Goal: Task Accomplishment & Management: Complete application form

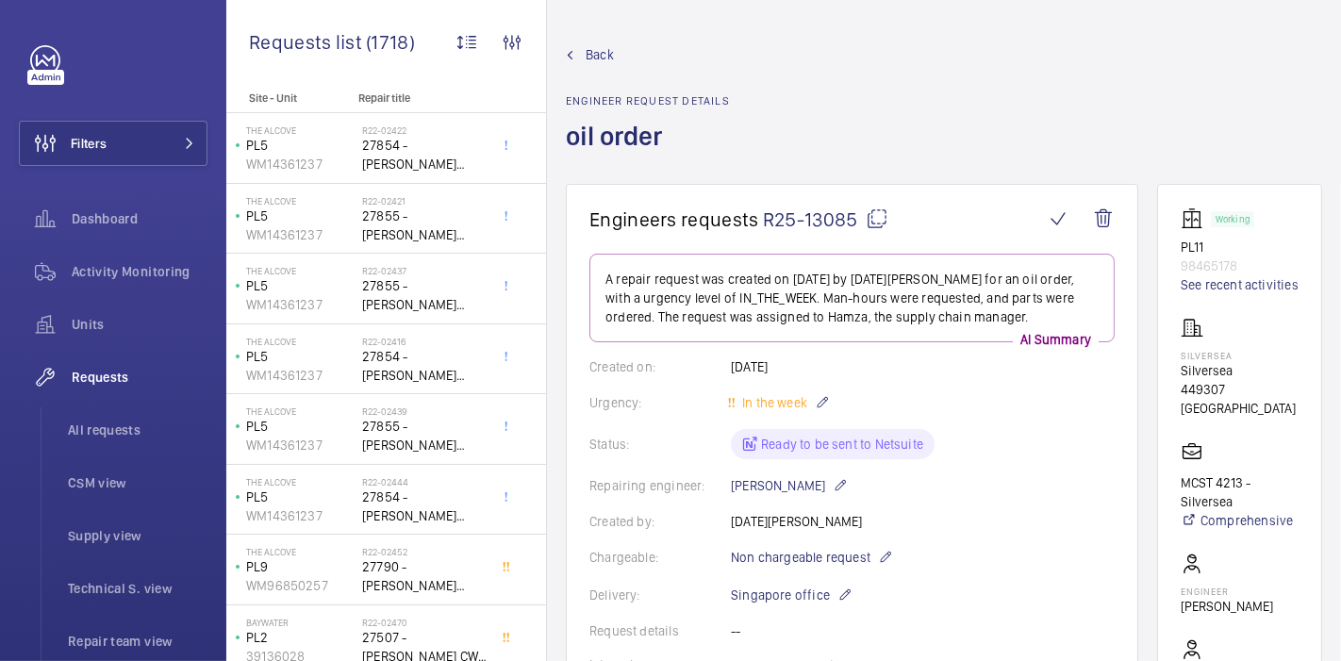
click at [591, 58] on span "Back" at bounding box center [600, 54] width 28 height 19
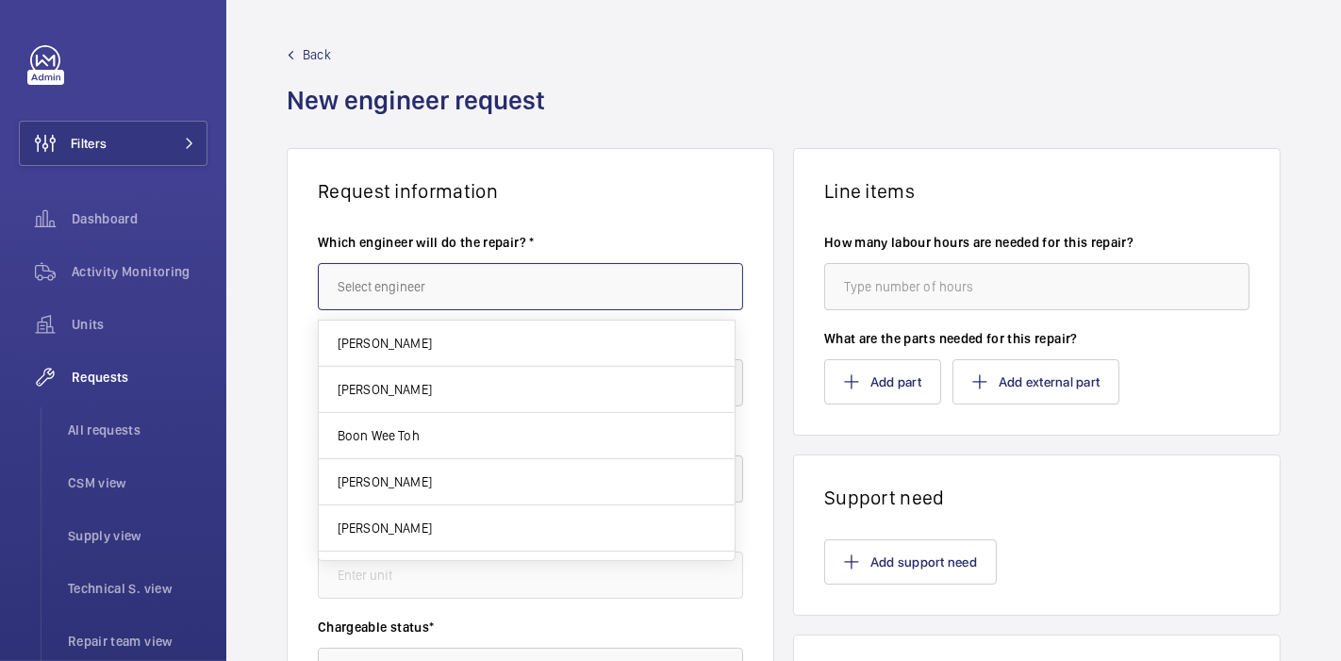
click at [463, 284] on input "text" at bounding box center [530, 286] width 425 height 47
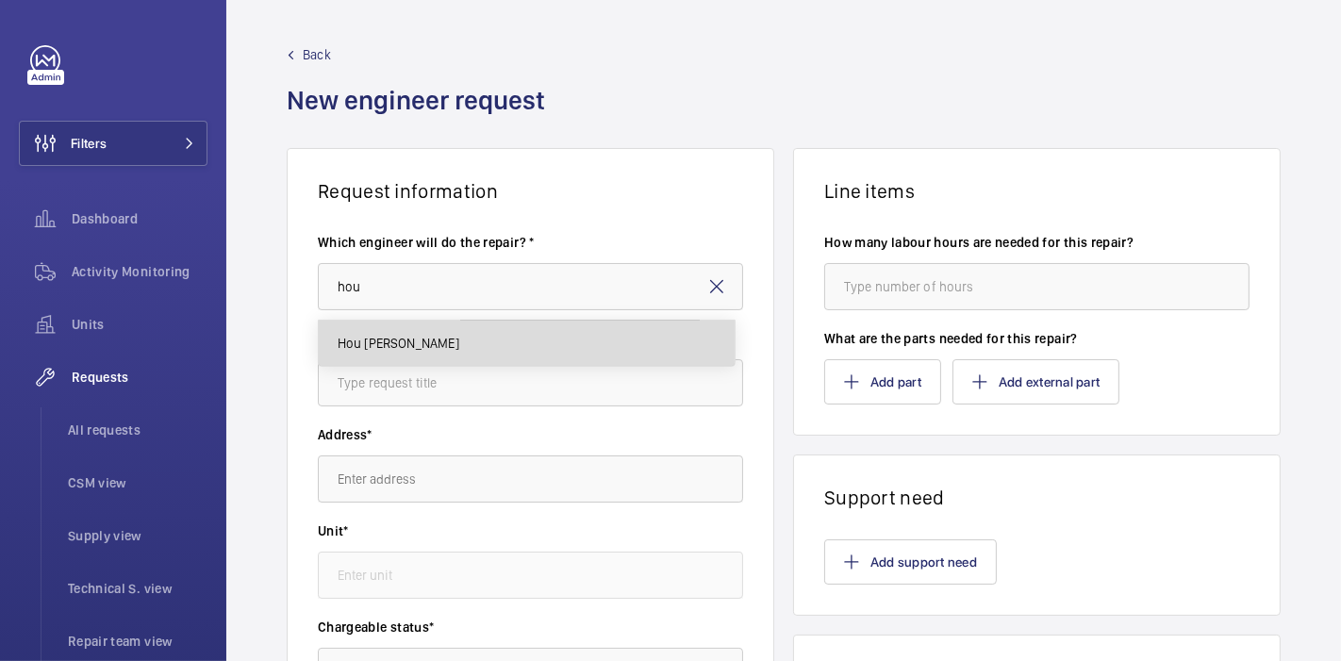
click at [478, 330] on mat-option "Hou [PERSON_NAME]" at bounding box center [527, 343] width 416 height 45
type input "Hou [PERSON_NAME]"
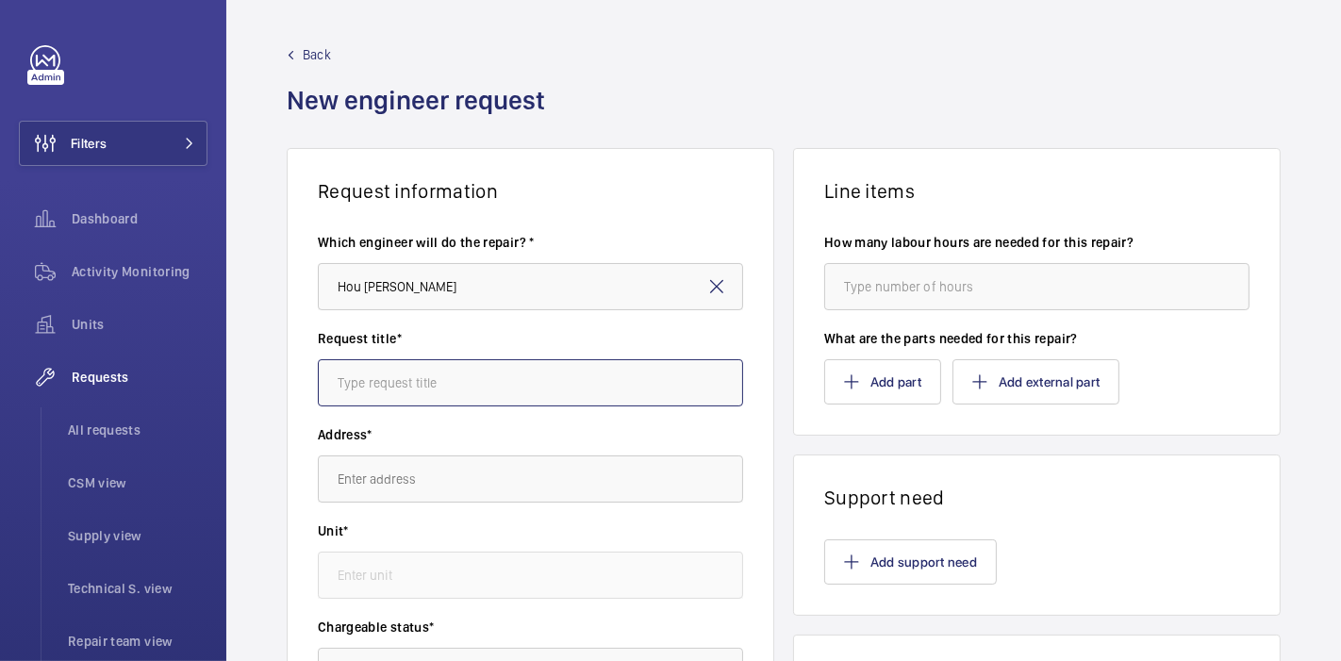
click at [525, 395] on input "text" at bounding box center [530, 382] width 425 height 47
click at [511, 392] on input "Replace supervisory panel kew switch" at bounding box center [530, 382] width 425 height 47
type input "Replace supervisory panel key switch"
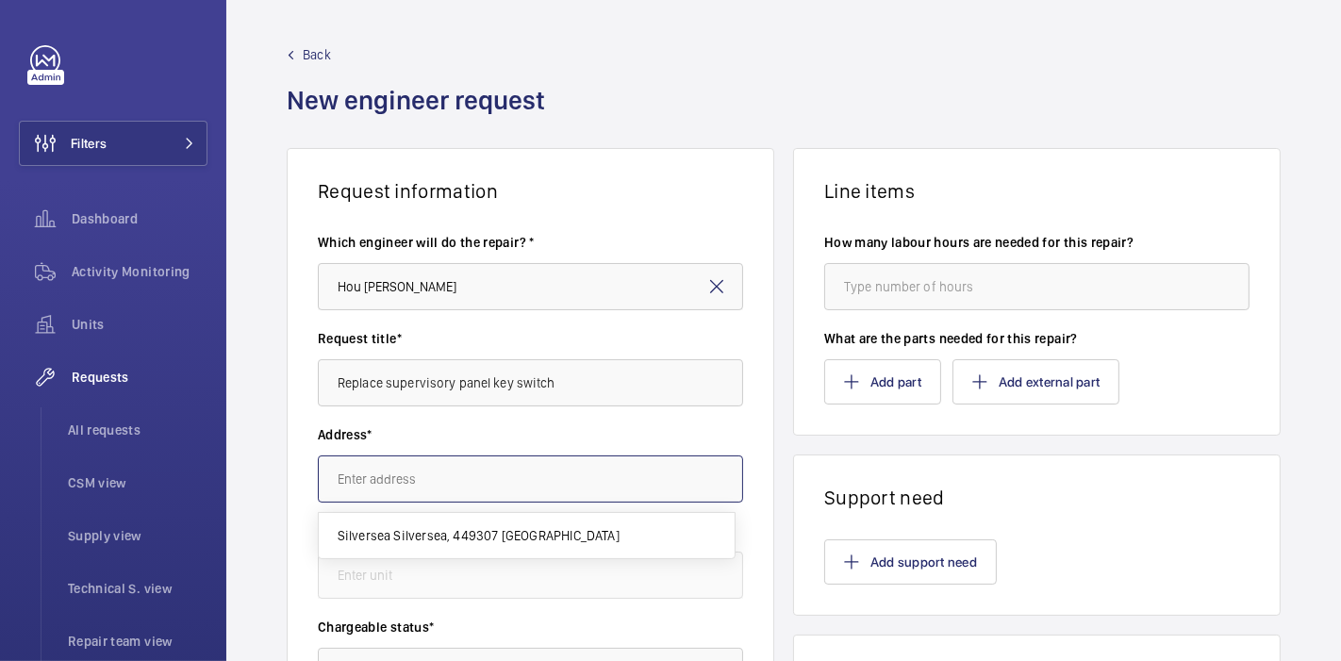
click at [524, 462] on input "text" at bounding box center [530, 479] width 425 height 47
click at [526, 467] on input "text" at bounding box center [530, 479] width 425 height 47
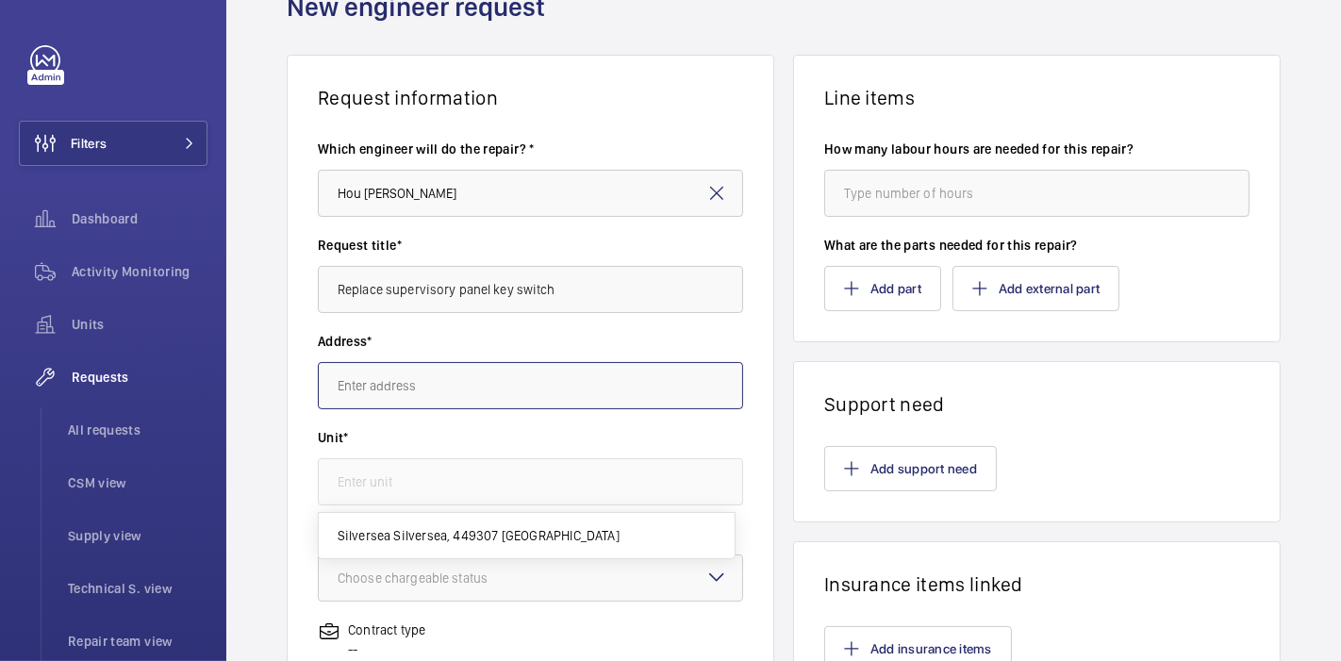
click at [528, 394] on input "text" at bounding box center [530, 385] width 425 height 47
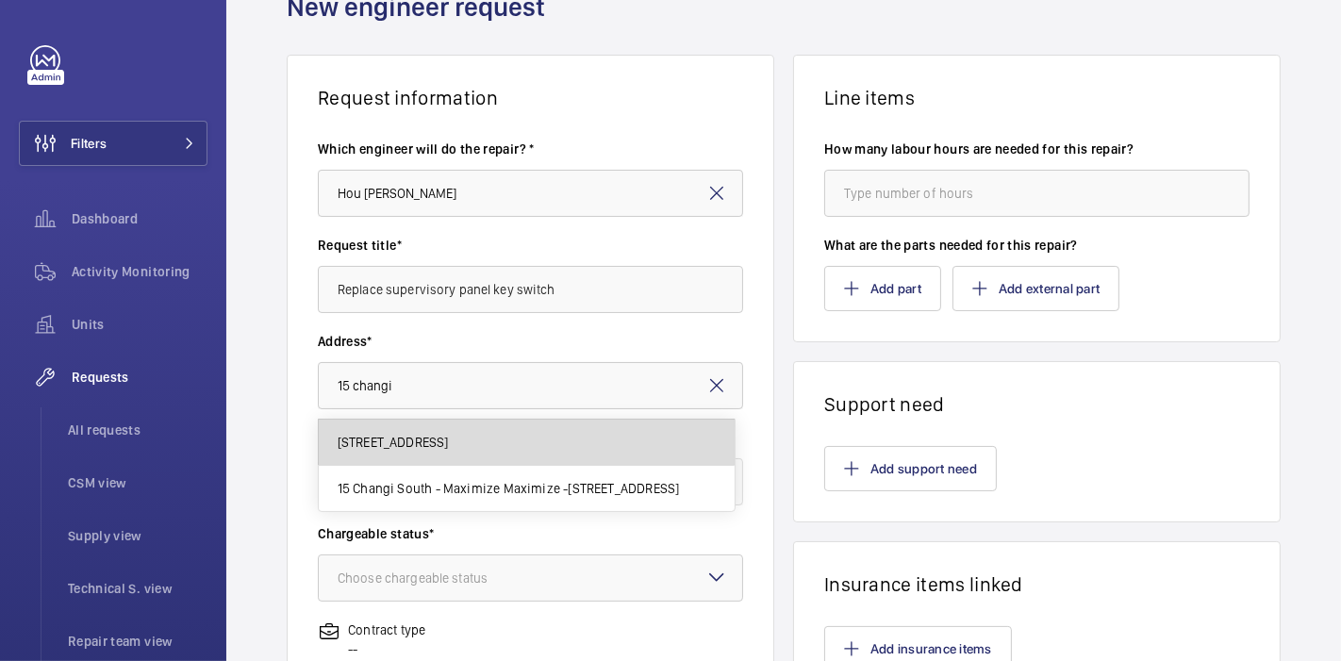
click at [449, 445] on span "[STREET_ADDRESS]" at bounding box center [393, 442] width 111 height 19
type input "[STREET_ADDRESS]"
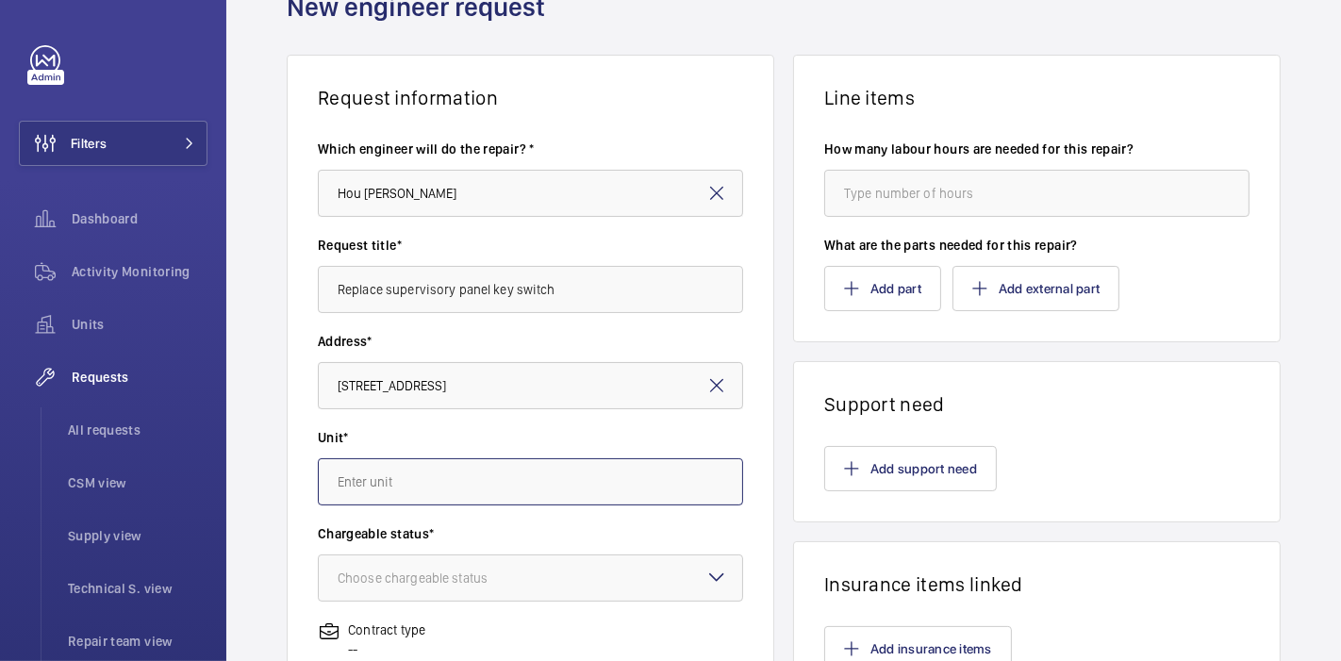
scroll to position [0, 0]
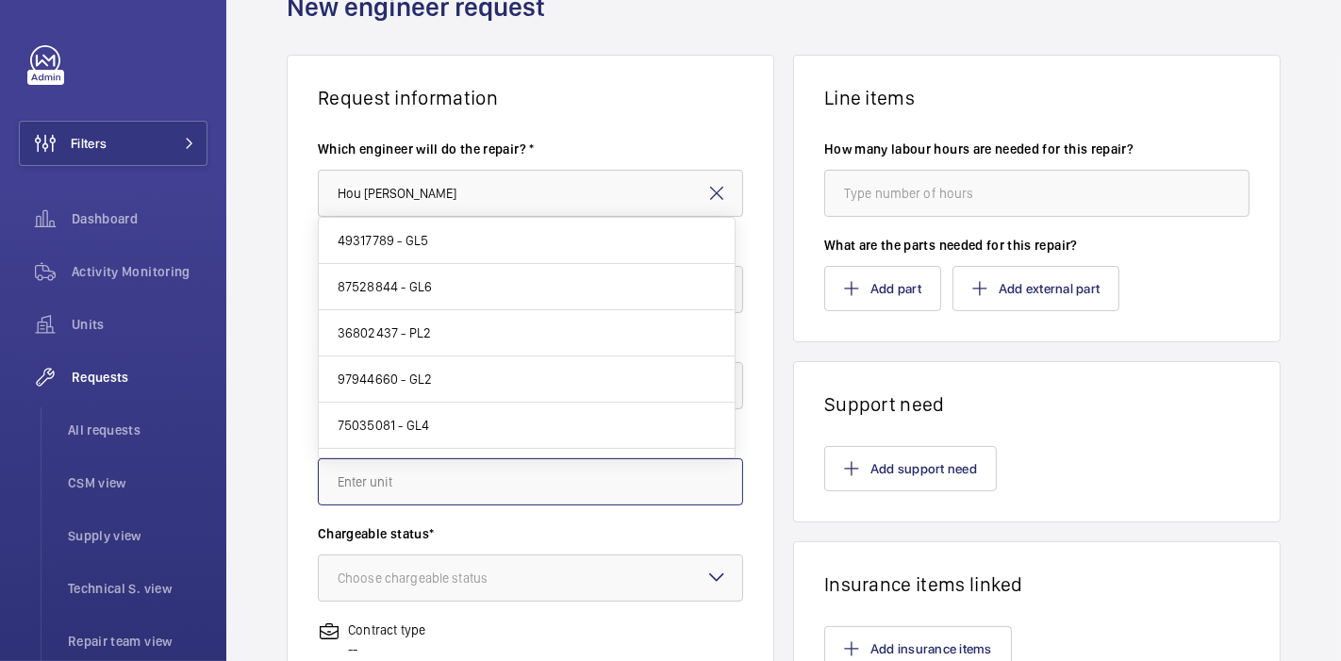
click at [533, 489] on input "text" at bounding box center [530, 481] width 425 height 47
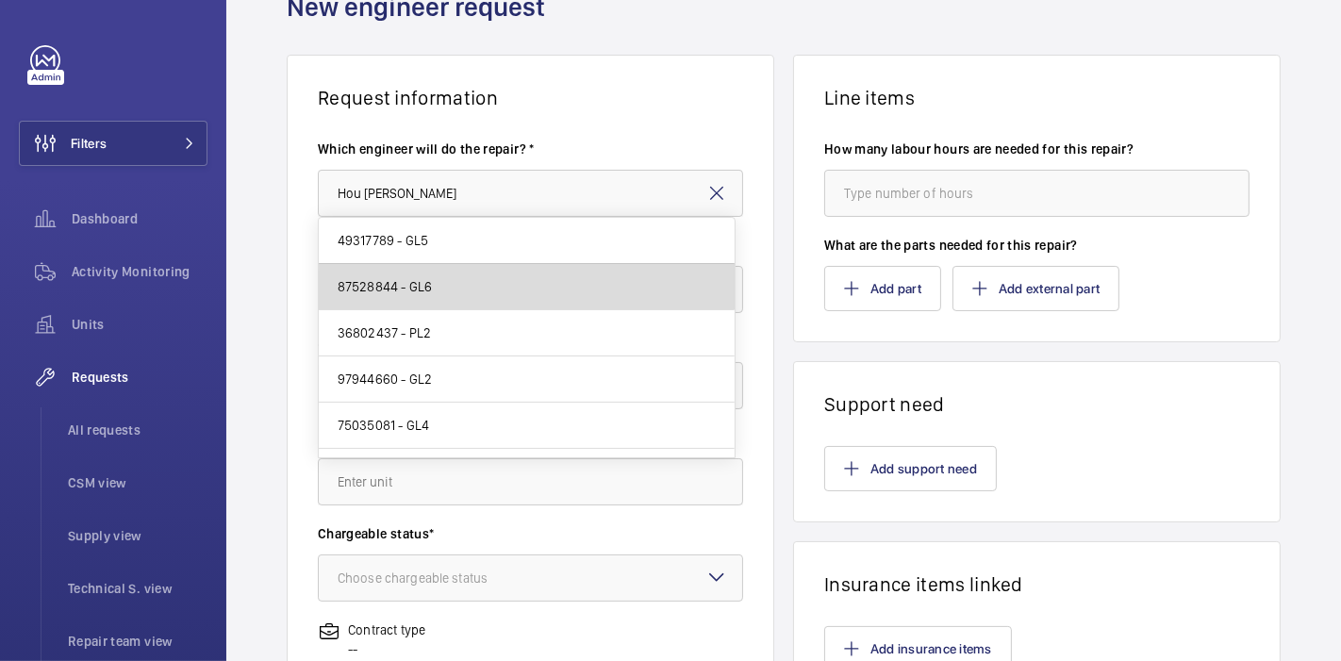
click at [549, 291] on mat-option "87528844 - GL6" at bounding box center [527, 287] width 416 height 46
type input "87528844 - GL6"
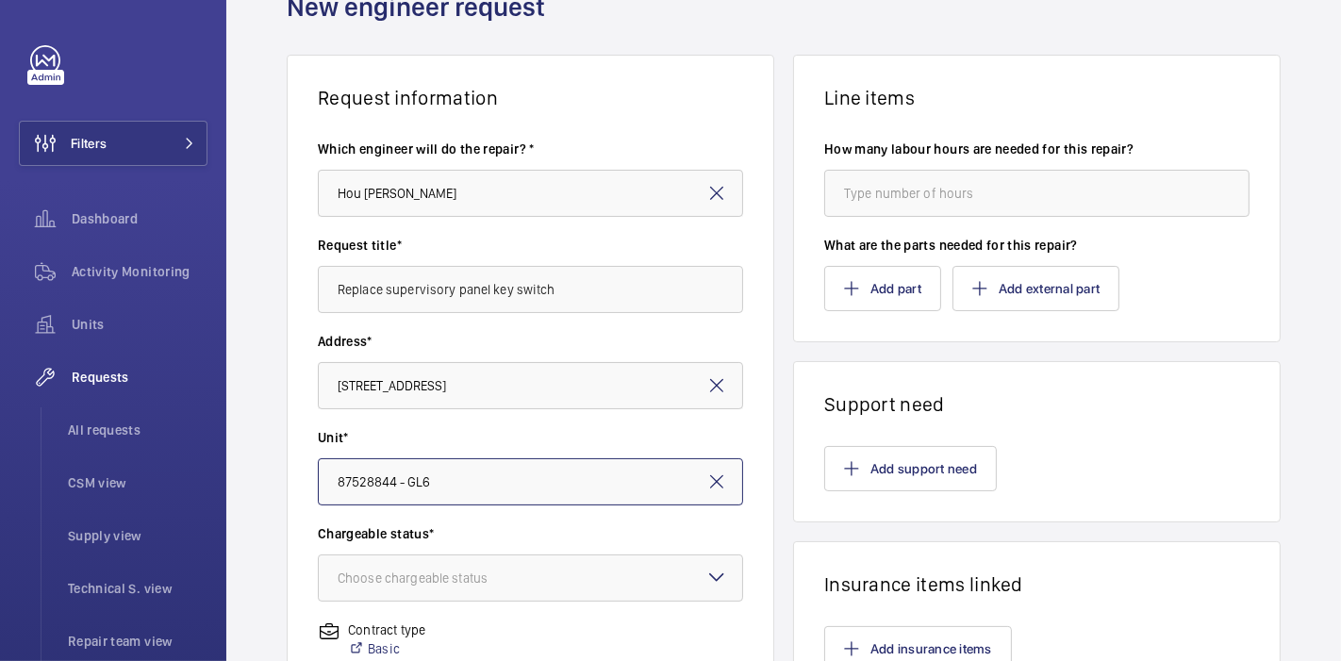
scroll to position [309, 0]
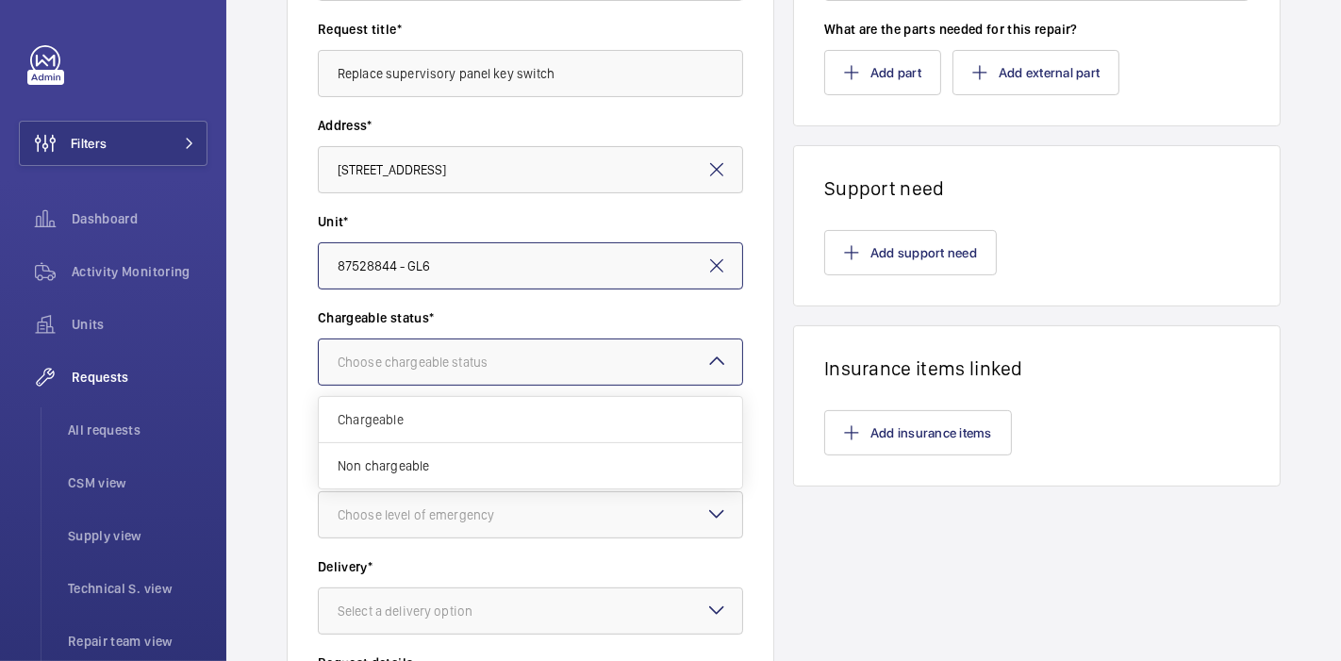
click at [529, 366] on div "Choose chargeable status" at bounding box center [436, 362] width 197 height 19
click at [537, 403] on div "Chargeable" at bounding box center [531, 420] width 424 height 46
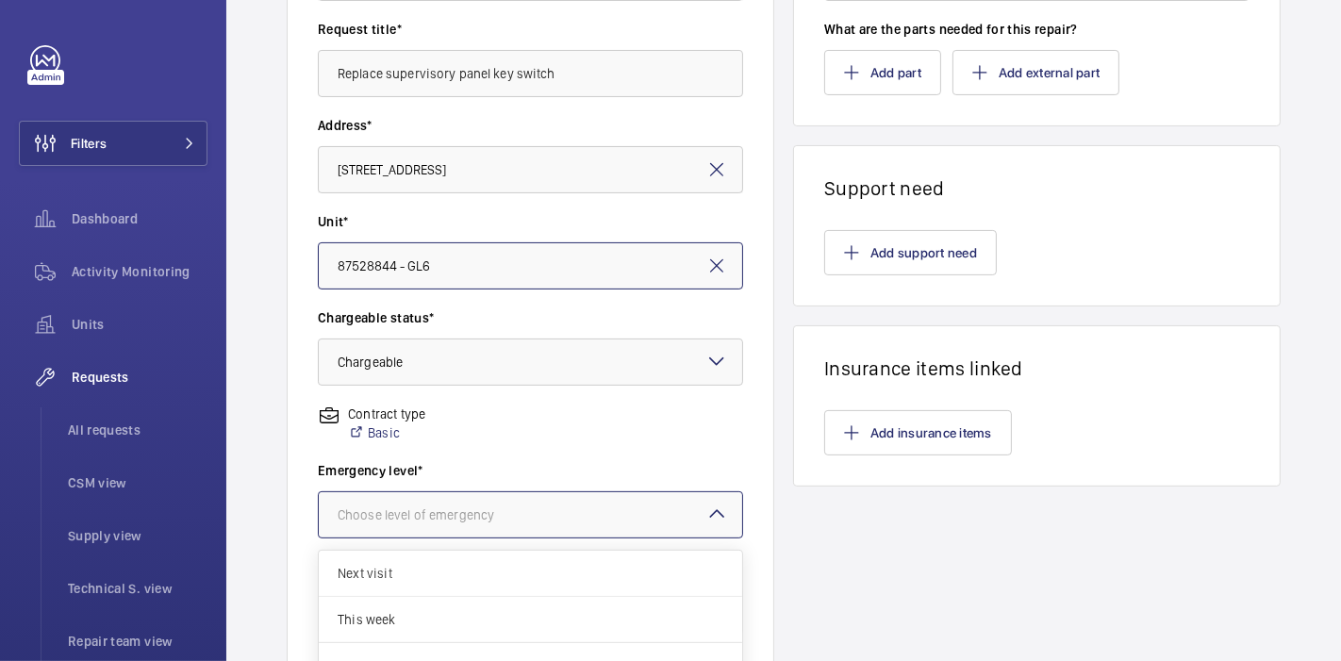
click at [571, 510] on div at bounding box center [531, 514] width 424 height 45
click at [560, 610] on span "This week" at bounding box center [531, 619] width 386 height 19
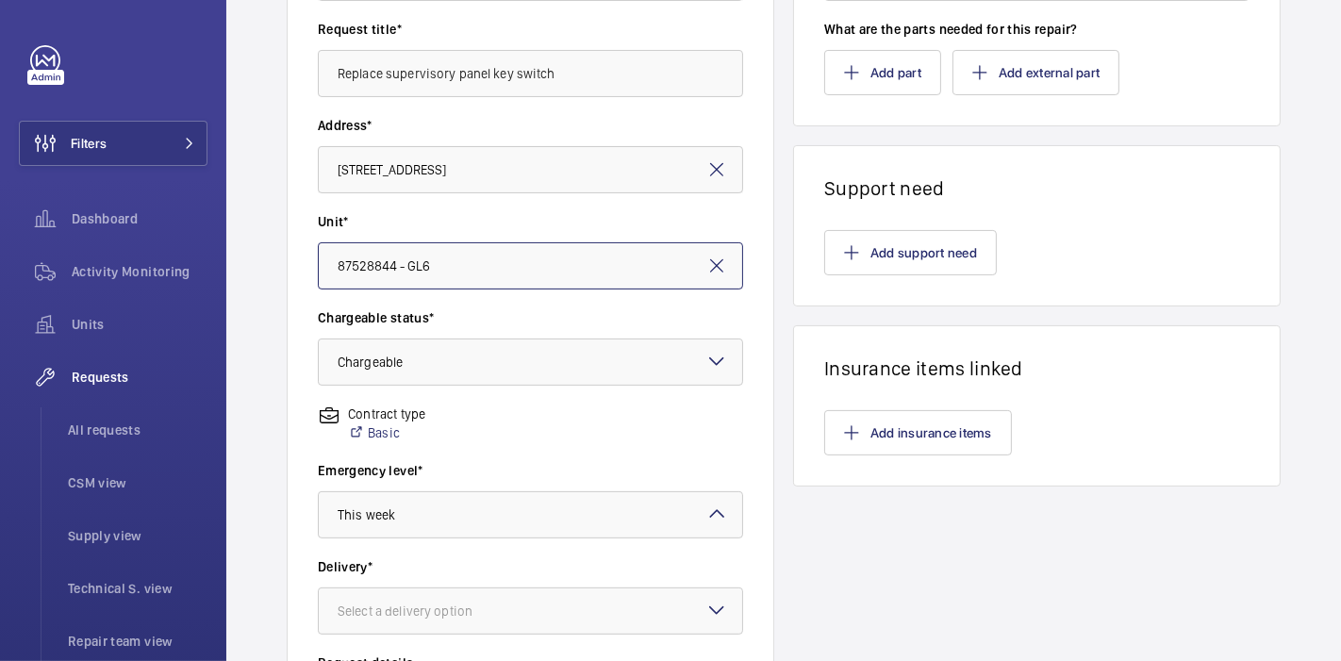
scroll to position [587, 0]
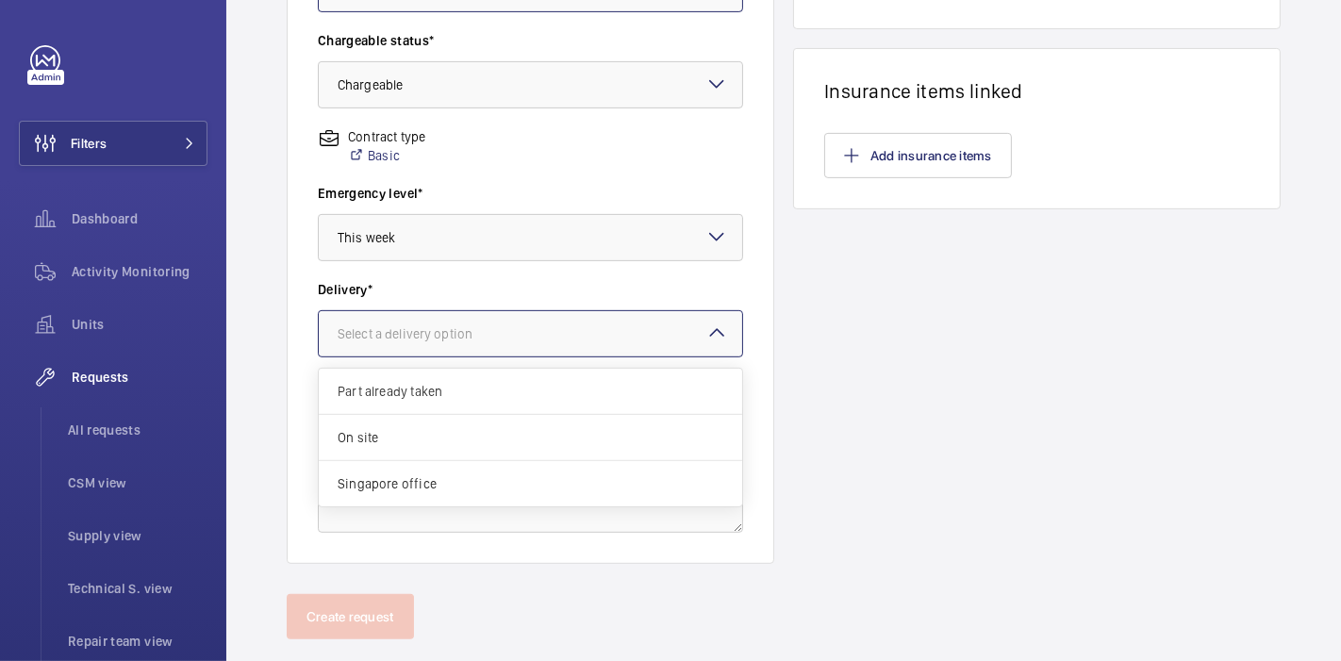
click at [579, 327] on div at bounding box center [531, 333] width 424 height 45
click at [540, 425] on div "On site" at bounding box center [531, 438] width 424 height 46
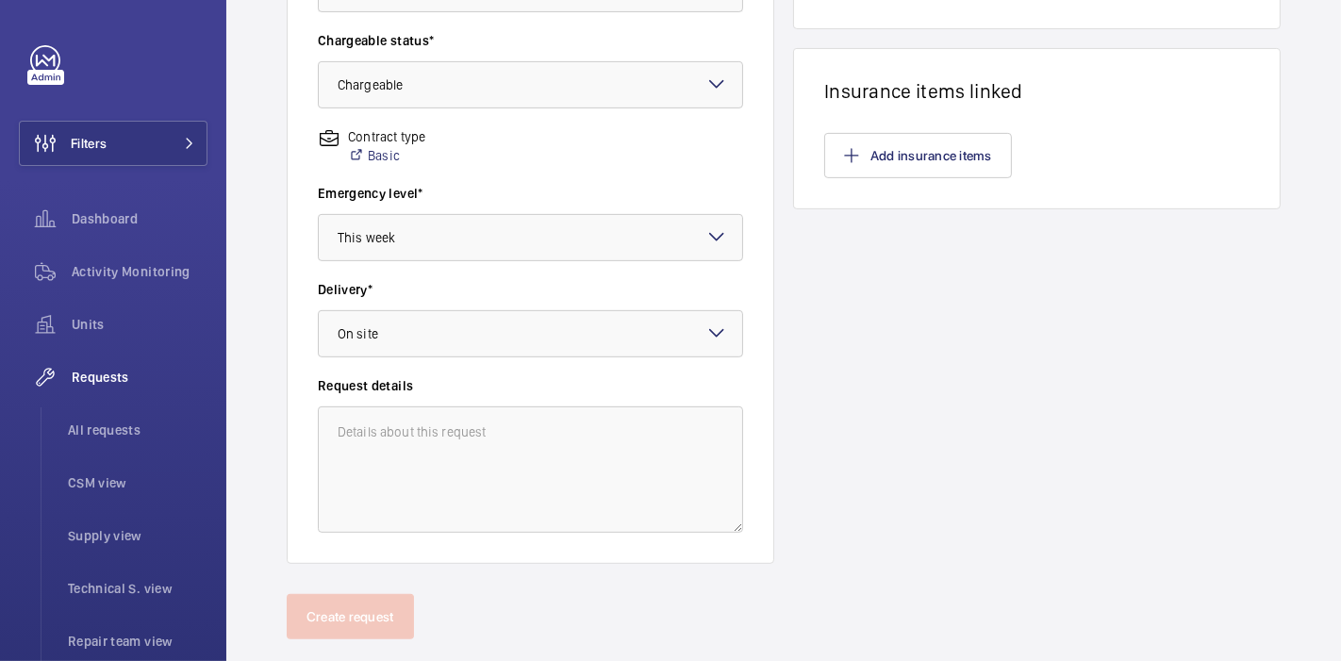
click at [793, 303] on div "Line items How many labour hours are needed for this repair? What are the parts…" at bounding box center [1037, 62] width 488 height 1003
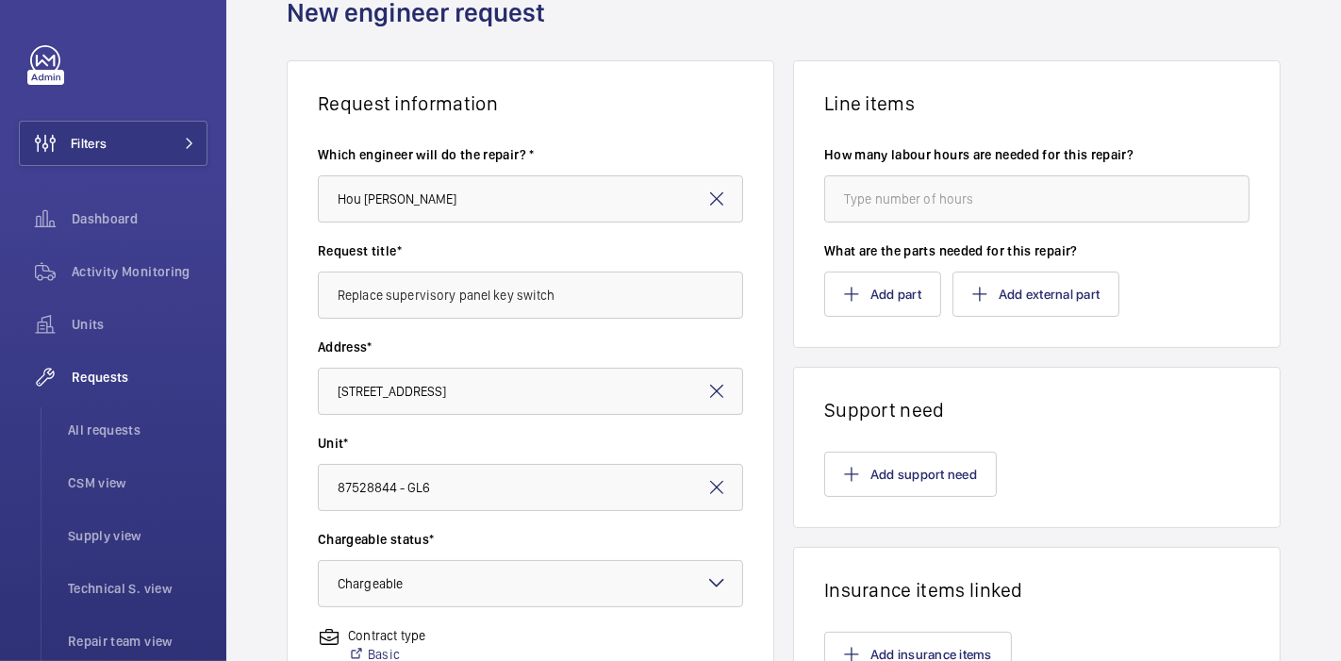
scroll to position [0, 0]
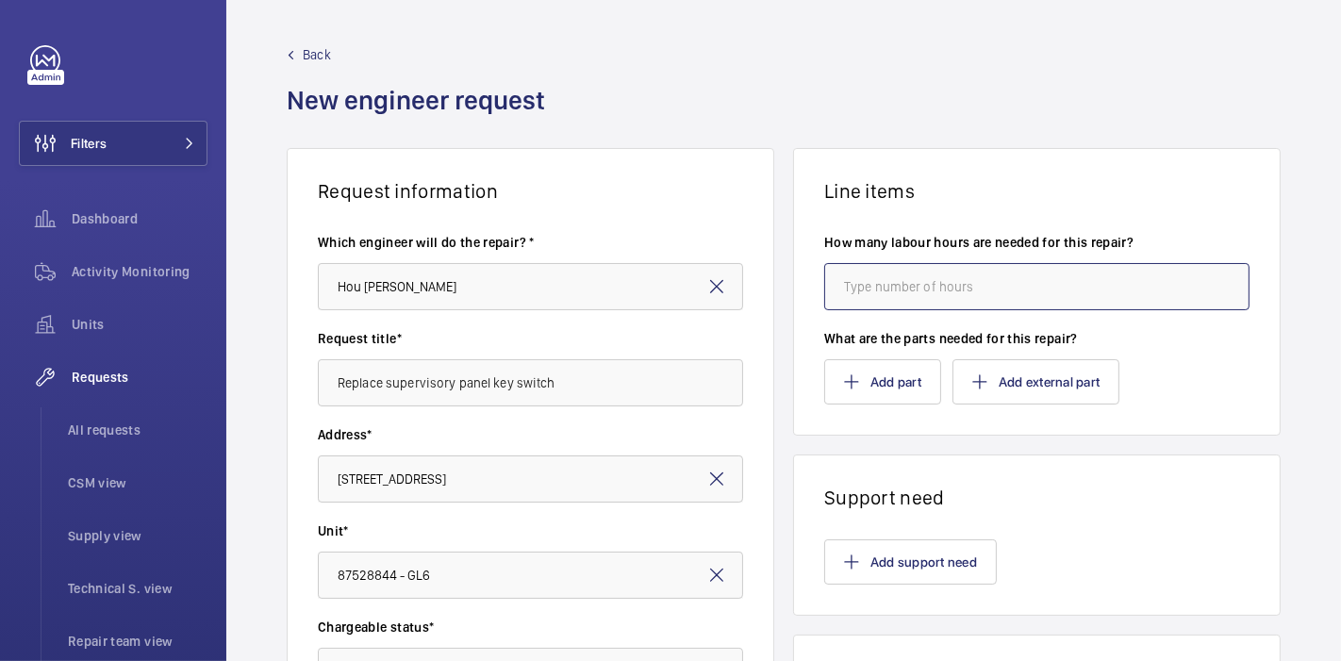
click at [882, 275] on input "number" at bounding box center [1036, 286] width 425 height 47
type input "4"
click at [781, 292] on div "Request information Which engineer will do the repair? * Hou [PERSON_NAME] Requ…" at bounding box center [783, 664] width 1115 height 1033
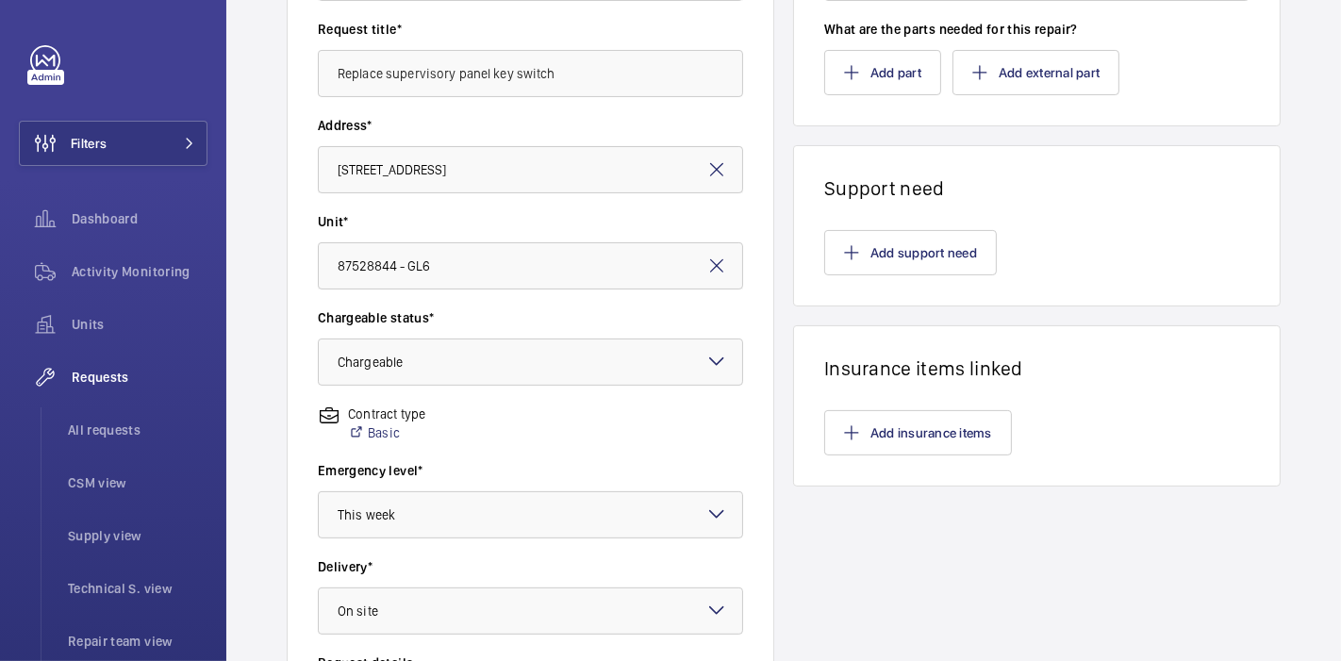
scroll to position [18, 0]
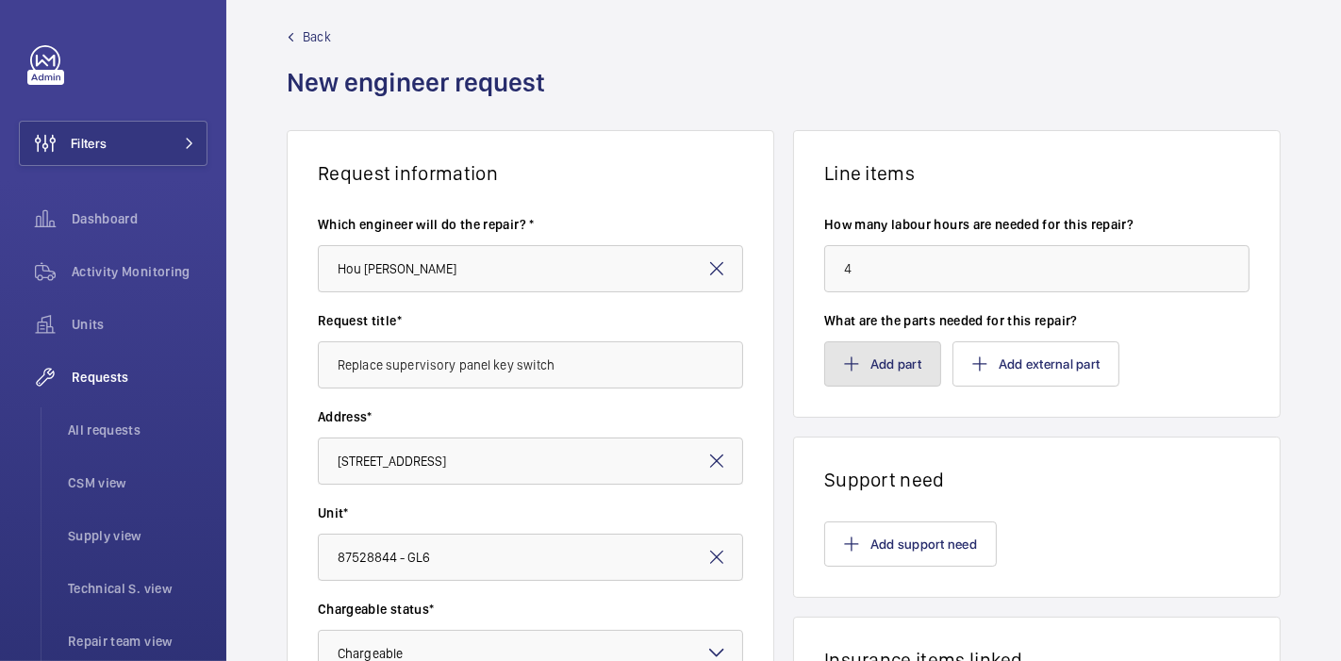
click at [869, 363] on button "Add part" at bounding box center [882, 363] width 117 height 45
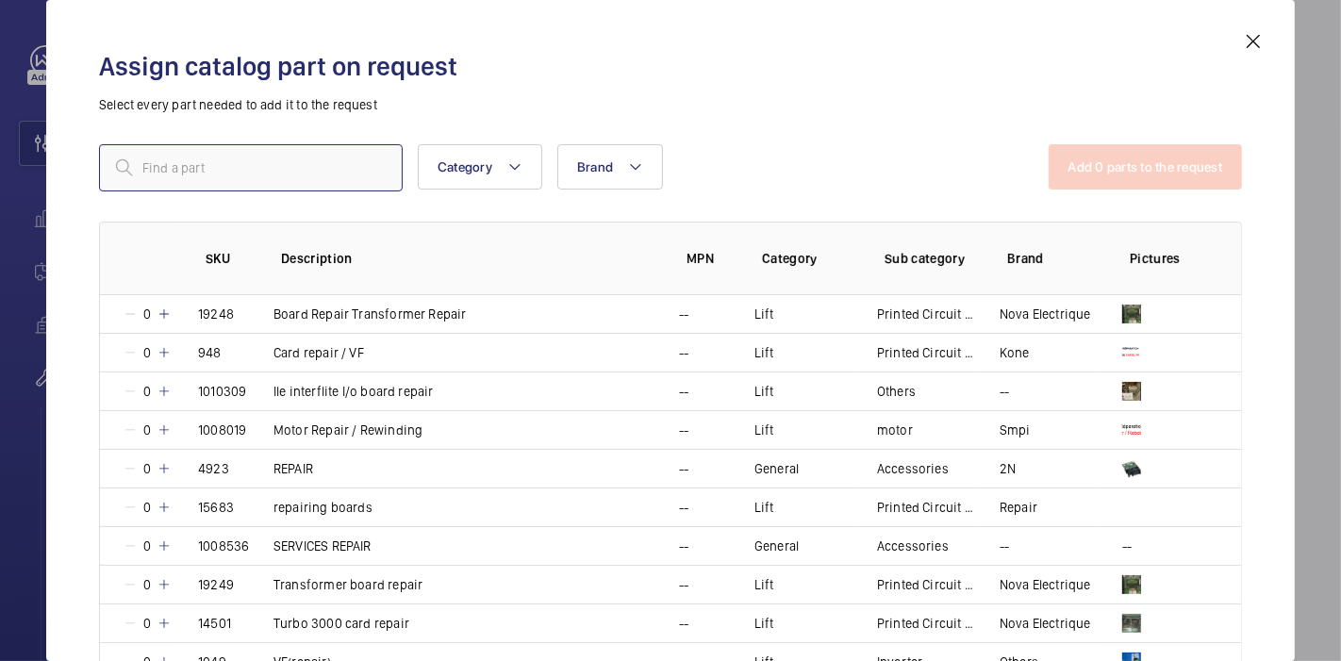
click at [293, 186] on input "text" at bounding box center [251, 167] width 304 height 47
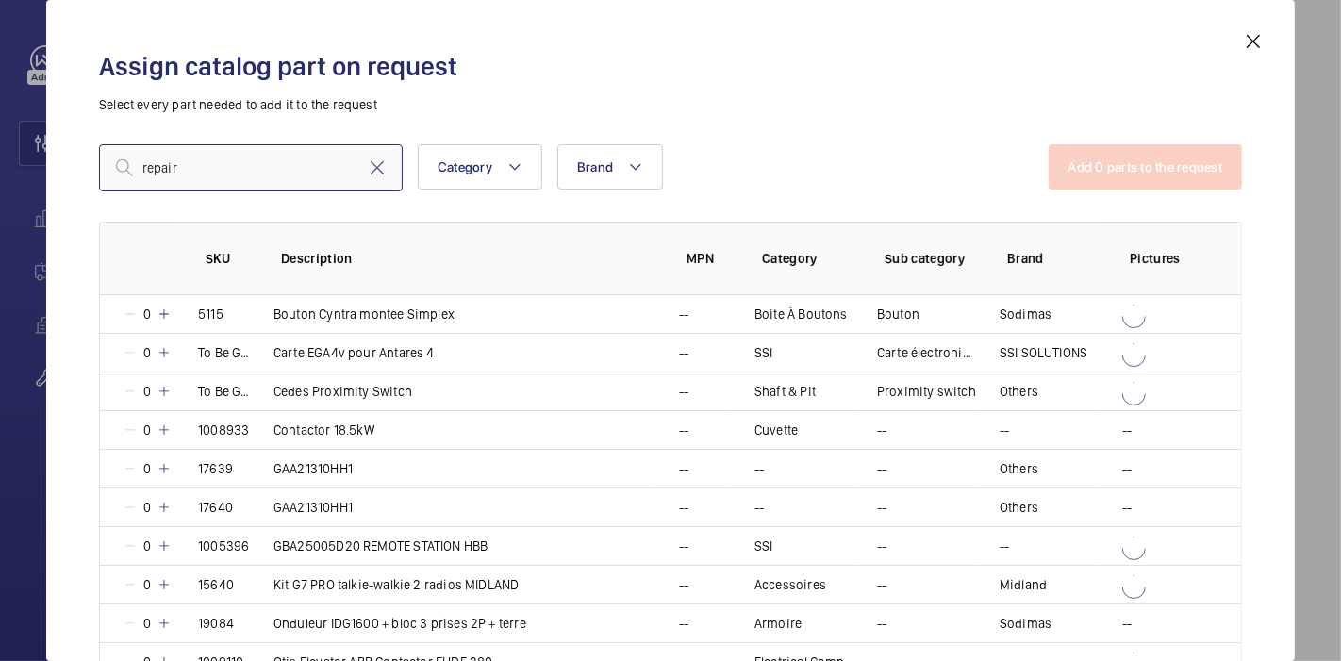
type input "repair"
click at [78, 250] on div "Assign catalog part on request Select every part needed to add it to the reques…" at bounding box center [670, 345] width 1189 height 631
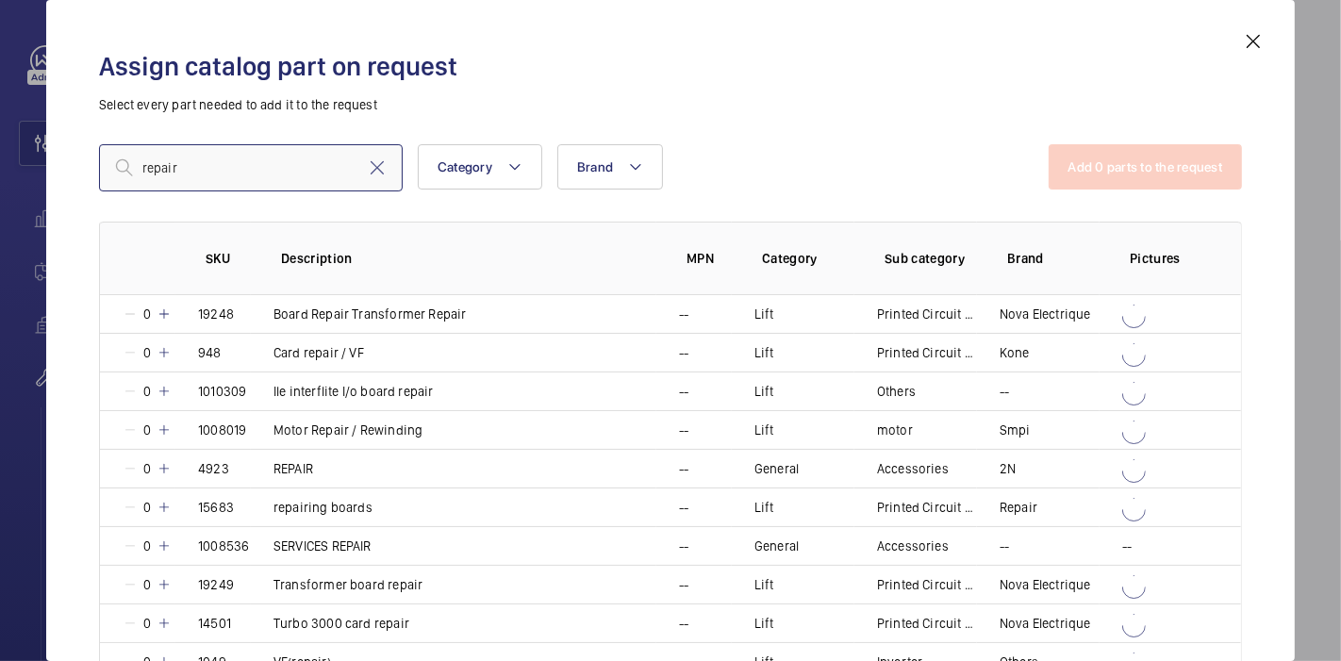
click at [209, 165] on input "repair" at bounding box center [251, 167] width 304 height 47
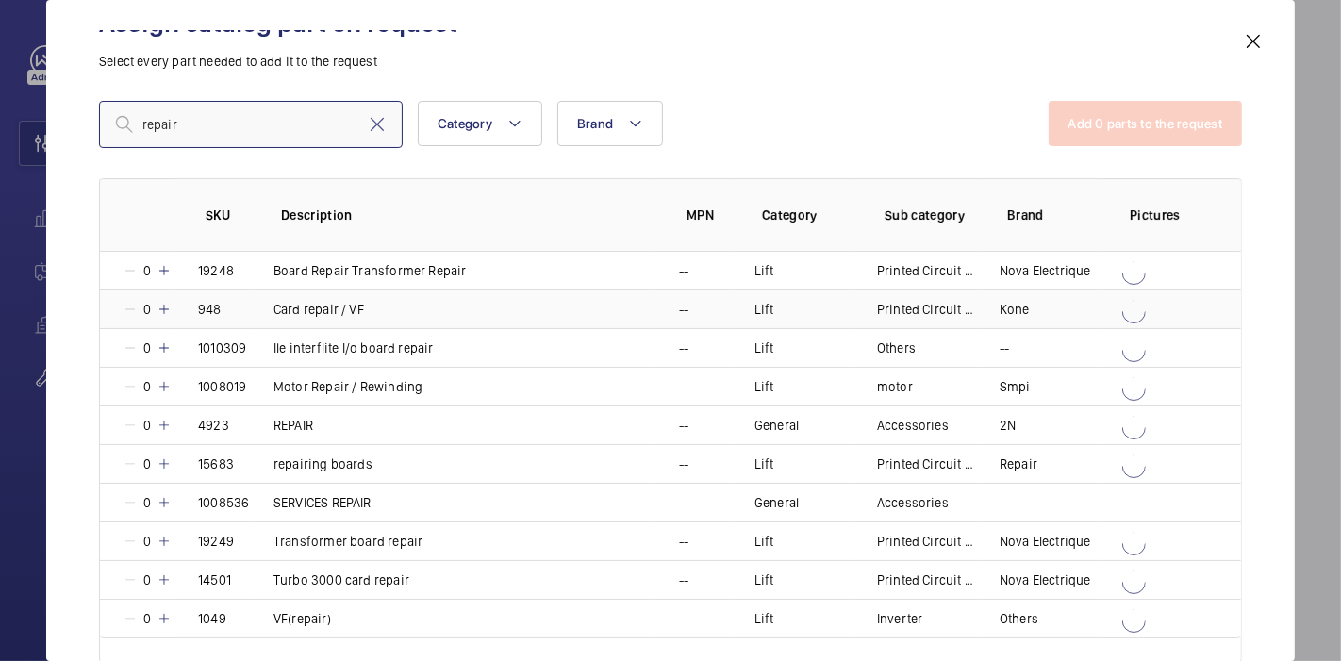
scroll to position [54, 0]
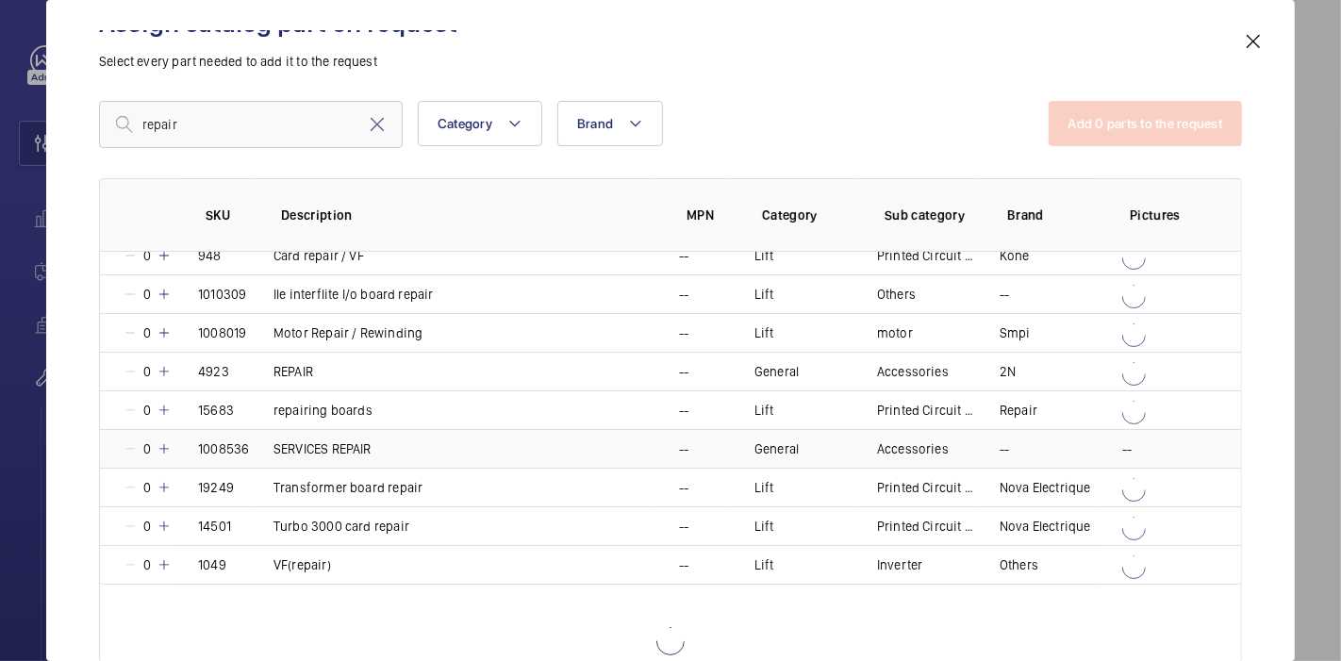
click at [163, 445] on mat-icon at bounding box center [164, 448] width 15 height 15
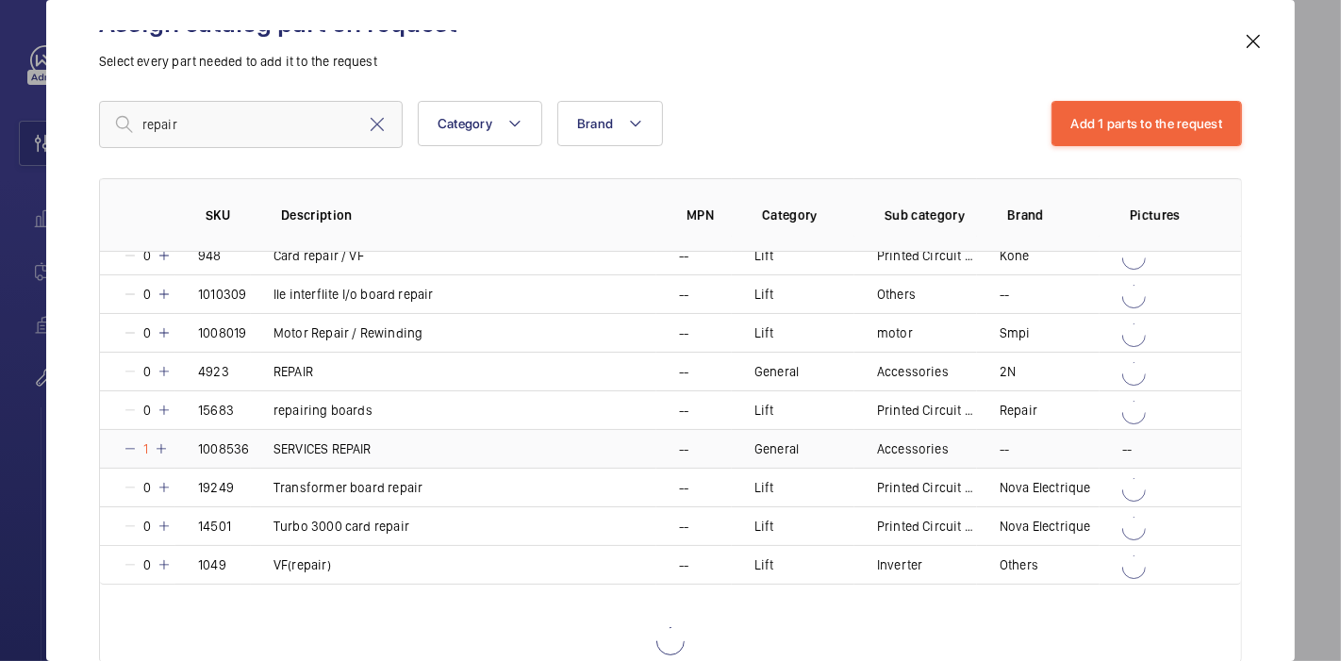
scroll to position [0, 0]
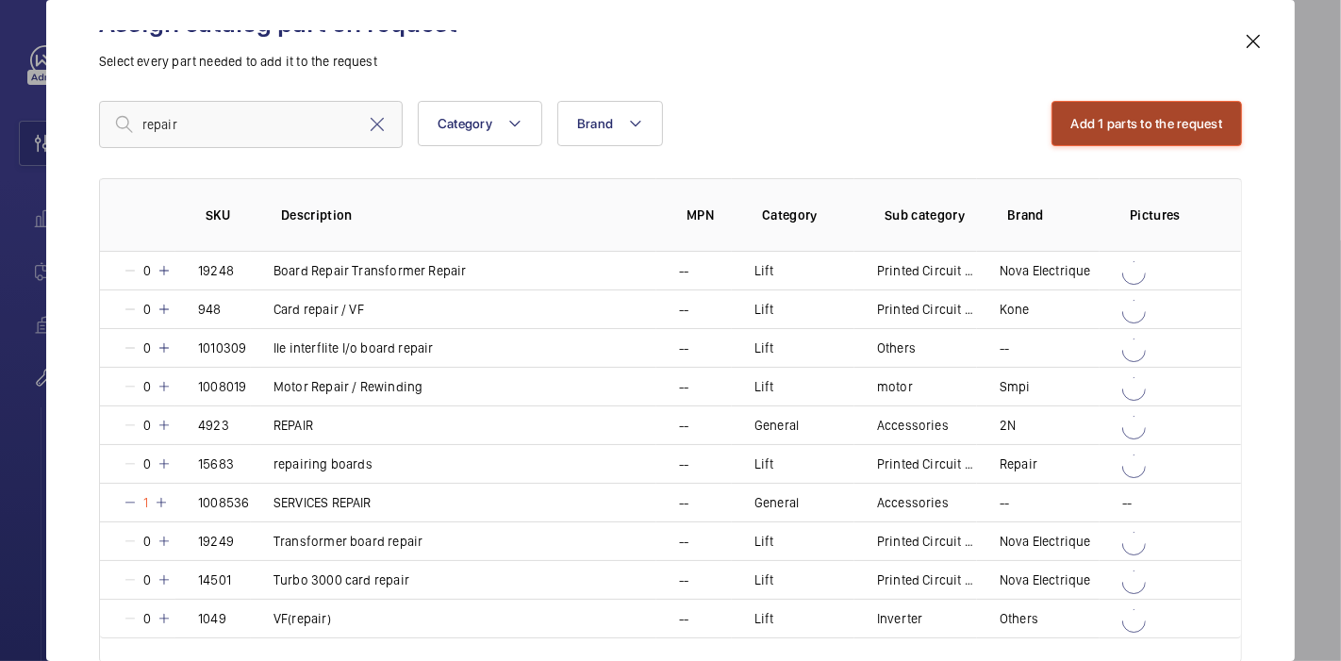
click at [1085, 126] on button "Add 1 parts to the request" at bounding box center [1147, 123] width 191 height 45
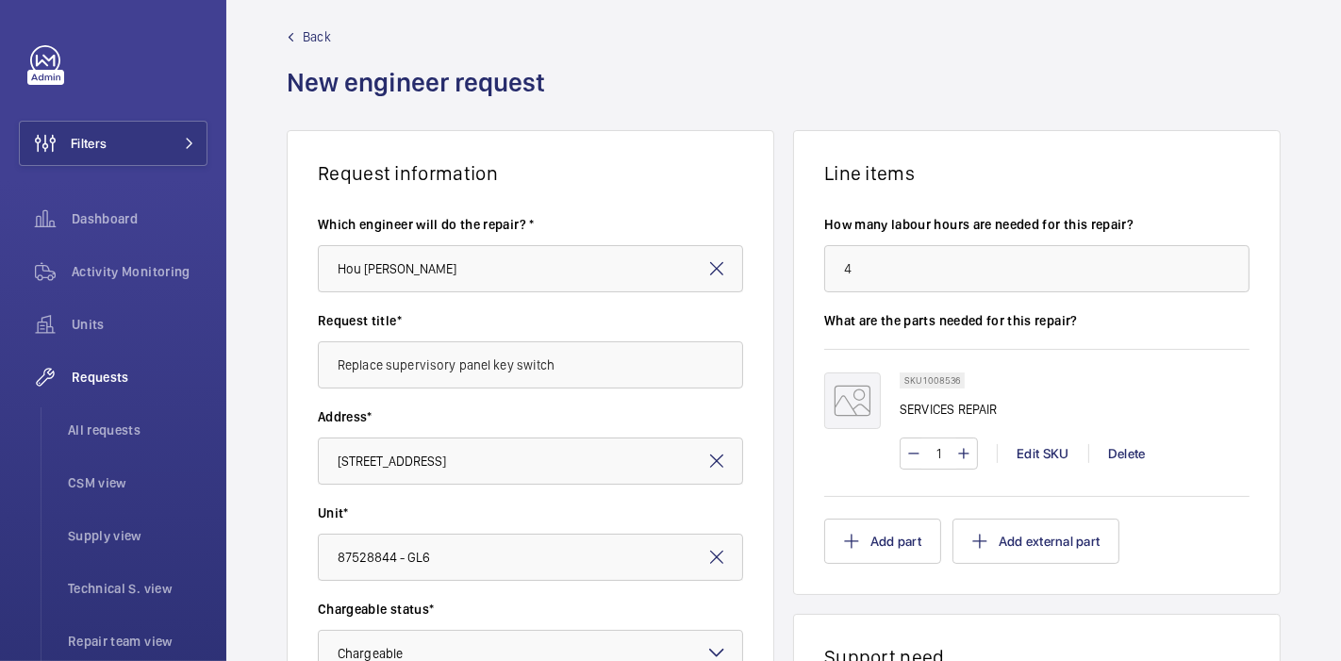
scroll to position [624, 0]
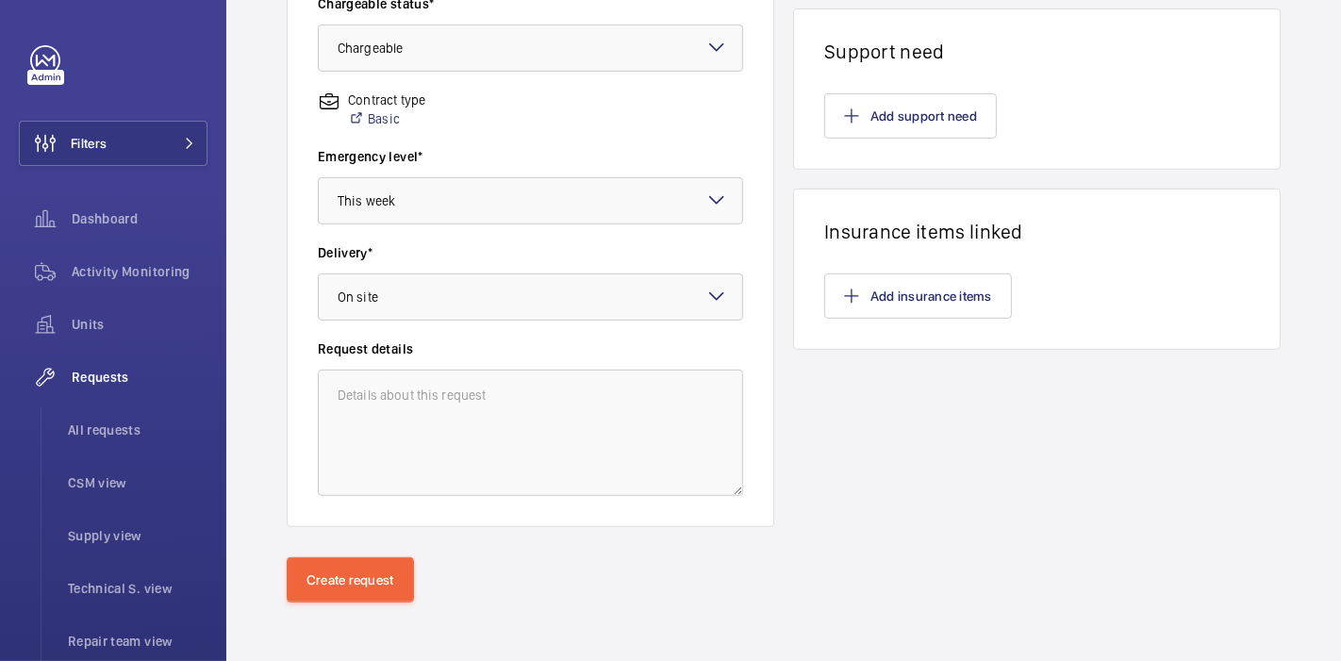
click at [508, 526] on div "Request information Which engineer will do the repair? * Hou [PERSON_NAME] Requ…" at bounding box center [783, 41] width 1115 height 1033
click at [308, 575] on button "Create request" at bounding box center [350, 580] width 127 height 45
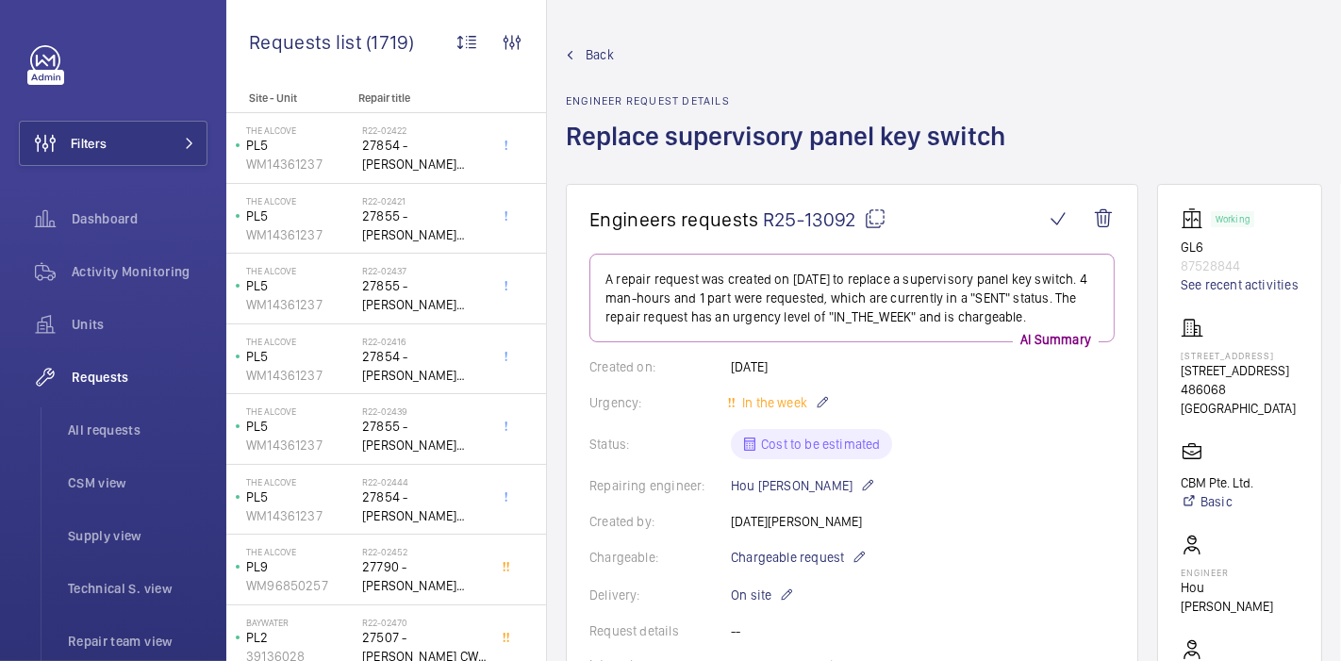
click at [870, 219] on mat-icon at bounding box center [875, 219] width 23 height 23
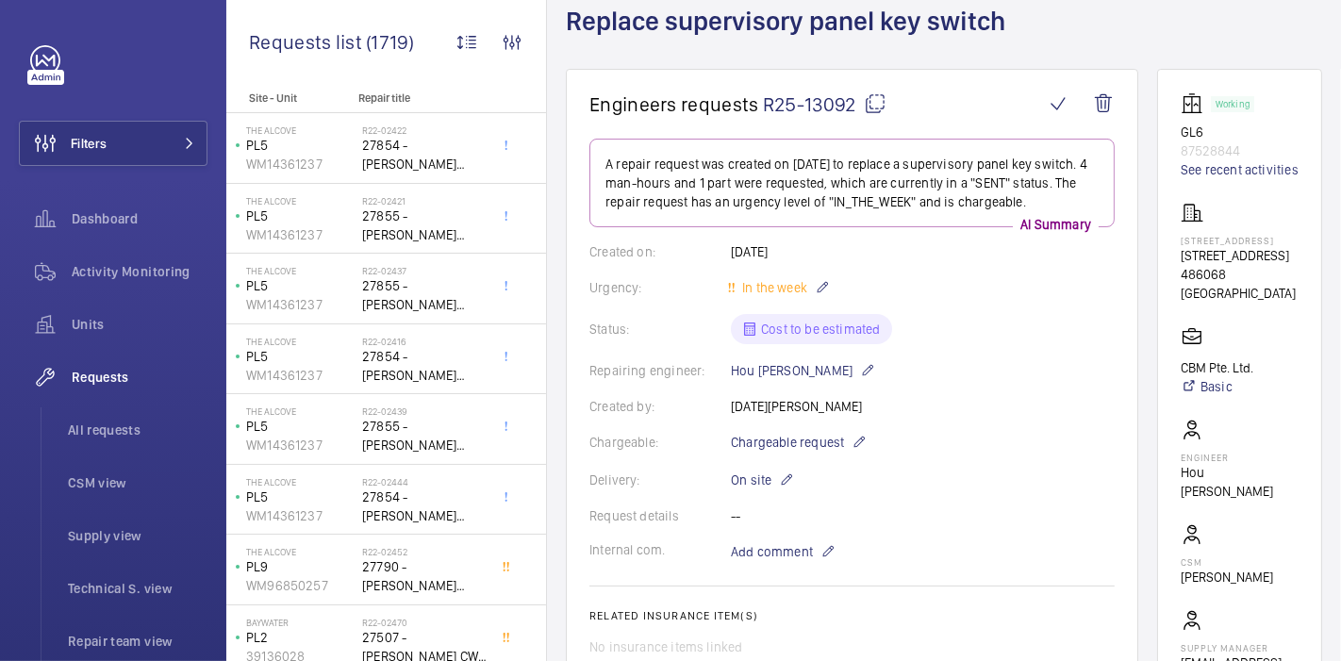
scroll to position [307, 0]
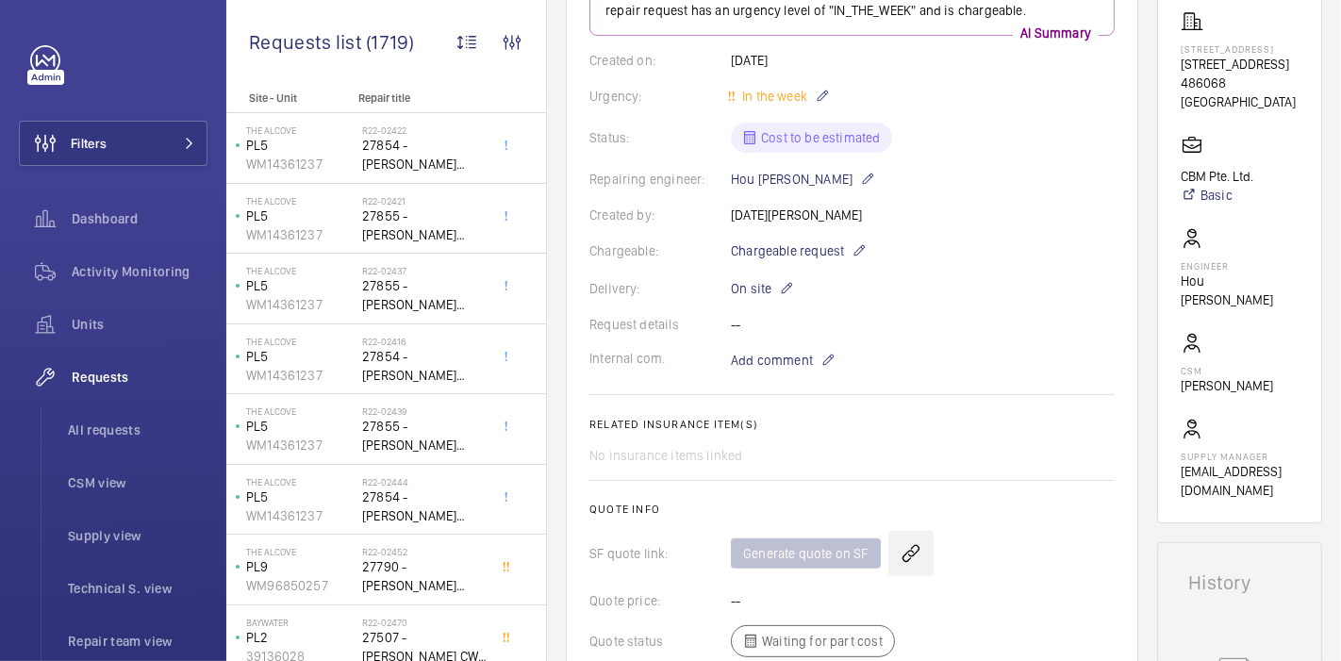
click at [916, 570] on wm-front-icon-button at bounding box center [911, 553] width 45 height 45
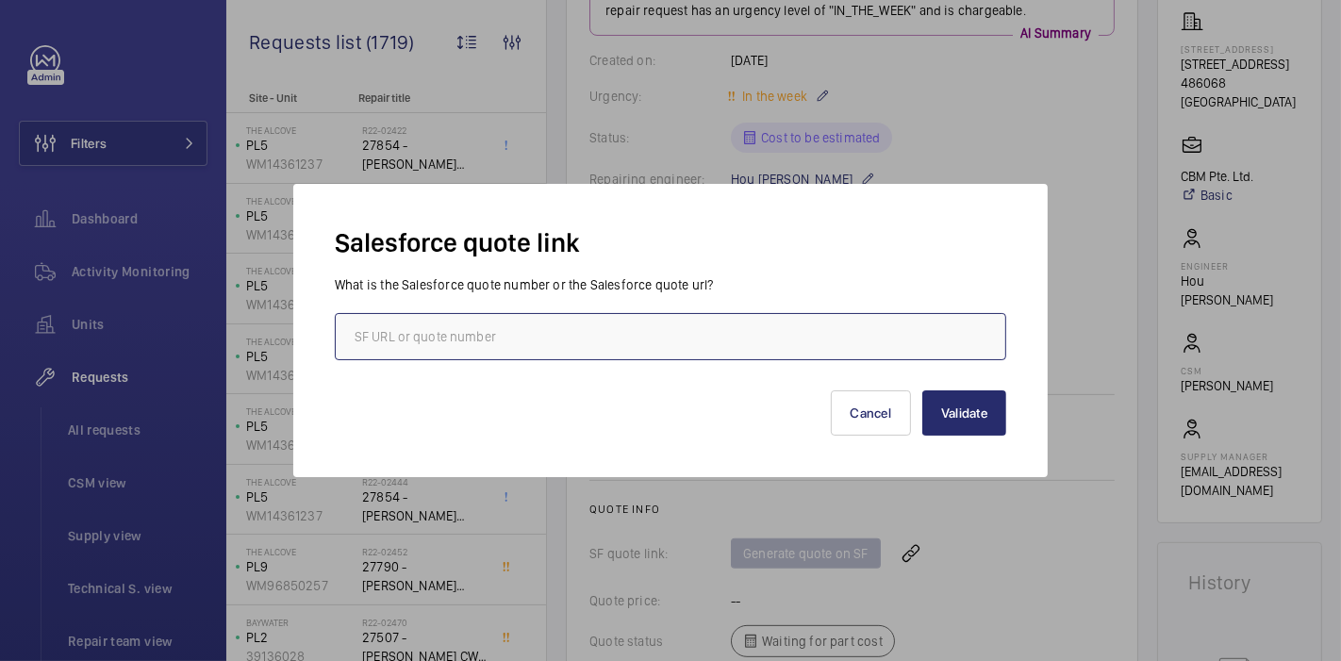
click at [860, 332] on input "text" at bounding box center [671, 336] width 672 height 47
paste input "00022082"
type input "00022082"
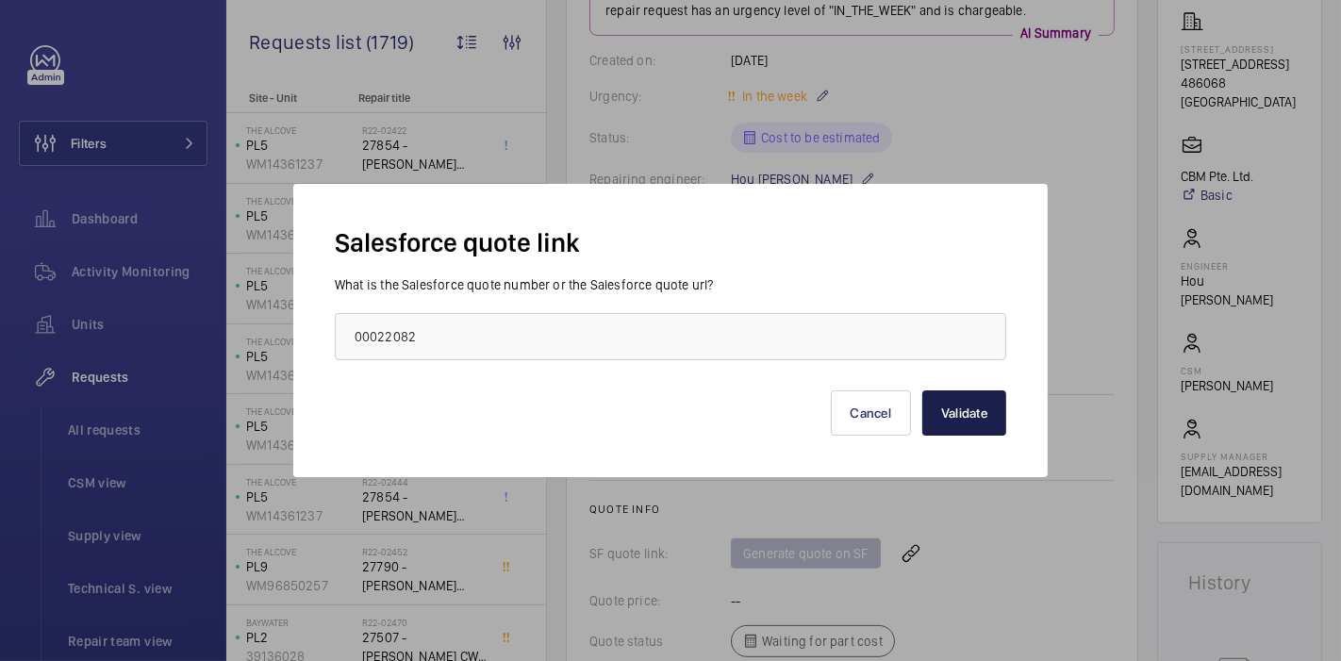
click at [942, 406] on button "Validate" at bounding box center [965, 413] width 84 height 45
